Goal: Task Accomplishment & Management: Manage account settings

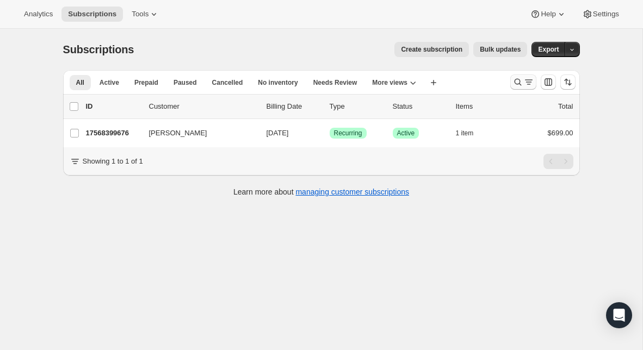
click at [515, 81] on icon "Search and filter results" at bounding box center [517, 82] width 11 height 11
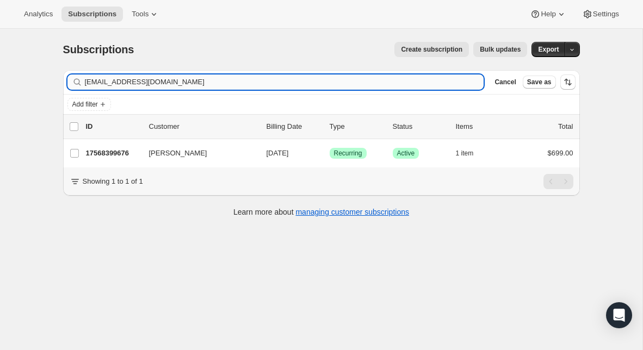
click at [215, 86] on input "[EMAIL_ADDRESS][DOMAIN_NAME]" at bounding box center [284, 81] width 399 height 15
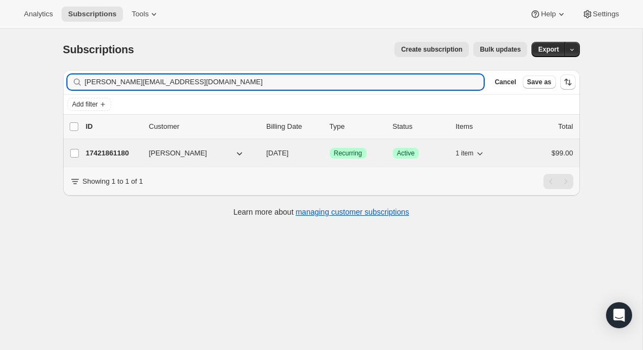
type input "[PERSON_NAME][EMAIL_ADDRESS][DOMAIN_NAME]"
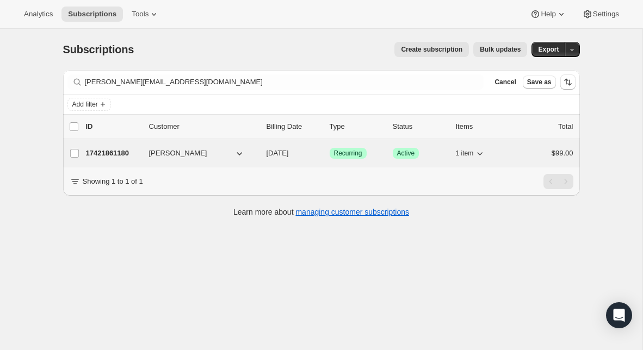
click at [108, 157] on p "17421861180" at bounding box center [113, 153] width 54 height 11
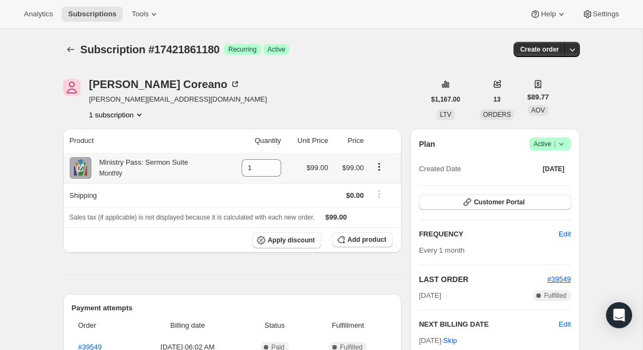
click at [378, 168] on icon "Product actions" at bounding box center [379, 166] width 11 height 11
click at [377, 187] on span "Swap variant" at bounding box center [378, 188] width 41 height 8
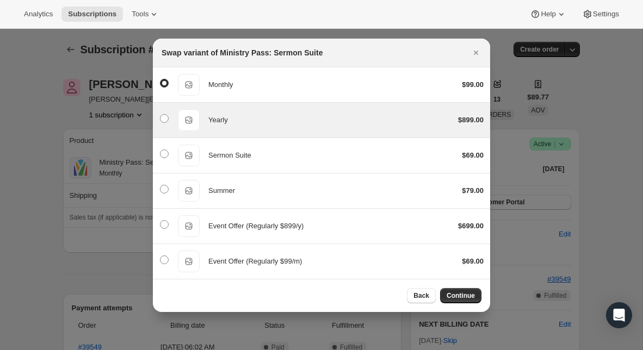
click at [320, 128] on div "Yearly Yearly $899.00" at bounding box center [321, 120] width 324 height 22
radio input "false"
radio input "true"
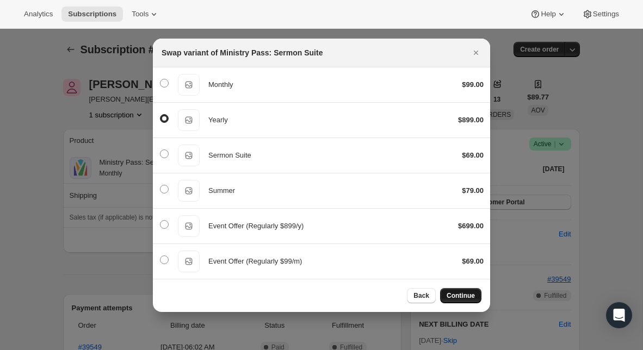
click at [456, 293] on span "Continue" at bounding box center [460, 295] width 28 height 9
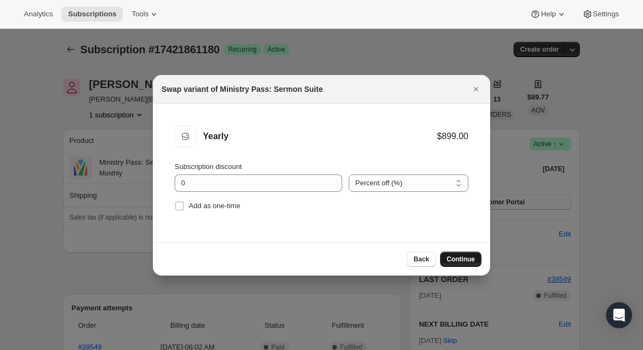
click at [462, 262] on span "Continue" at bounding box center [460, 259] width 28 height 9
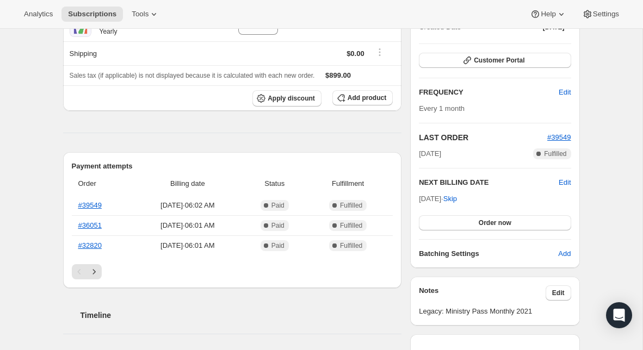
scroll to position [148, 0]
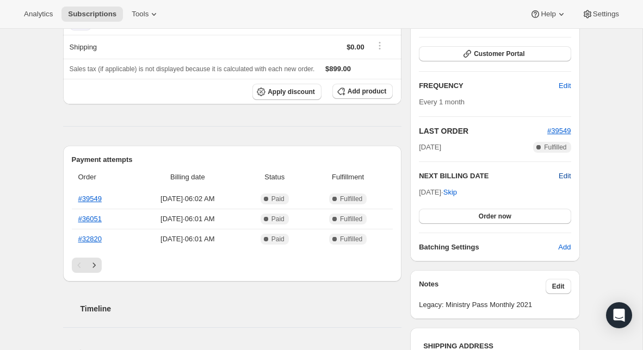
click at [566, 175] on span "Edit" at bounding box center [564, 176] width 12 height 11
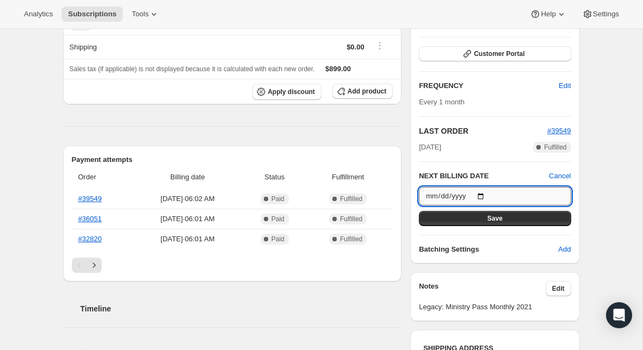
click at [484, 195] on input "[DATE]" at bounding box center [495, 196] width 152 height 18
click at [486, 197] on input "[DATE]" at bounding box center [495, 196] width 152 height 18
type input "[DATE]"
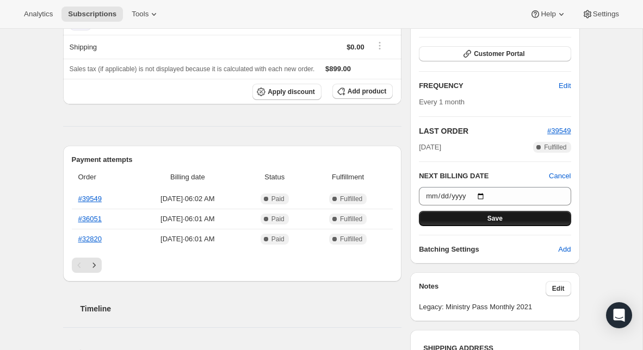
click at [512, 219] on button "Save" at bounding box center [495, 218] width 152 height 15
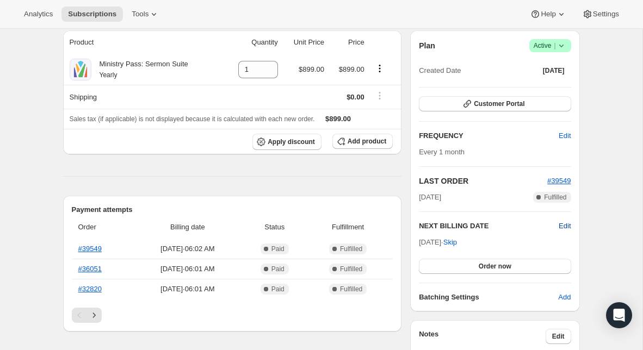
click at [562, 227] on span "Edit" at bounding box center [564, 226] width 12 height 11
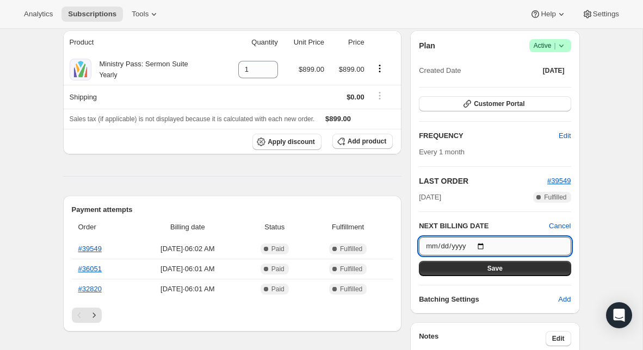
click at [484, 246] on input "[DATE]" at bounding box center [495, 246] width 152 height 18
type input "[DATE]"
click at [491, 265] on span "Save" at bounding box center [494, 268] width 15 height 9
